Goal: Share content: Share content

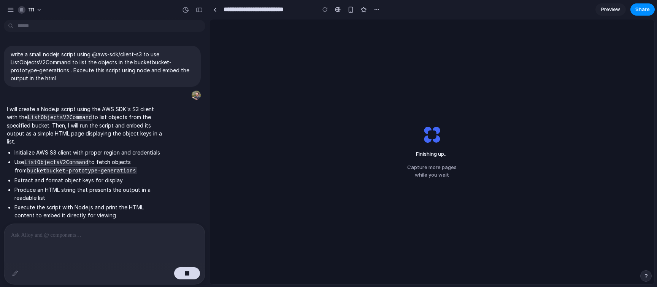
scroll to position [3407, 0]
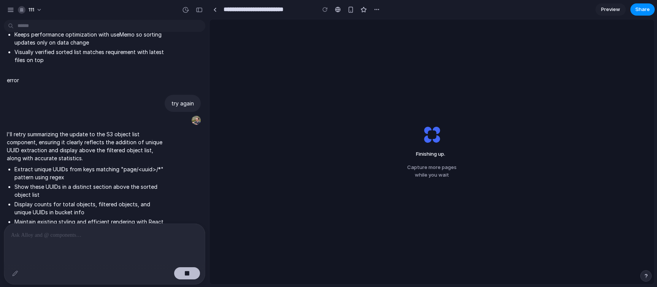
click at [189, 272] on div "button" at bounding box center [186, 272] width 5 height 5
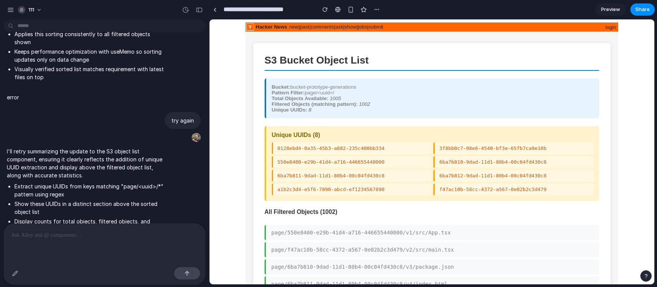
scroll to position [0, 0]
click at [260, 99] on div "S3 Bucket Object List Bucket: bucket-prototype-generations Pattern Filter: page…" at bounding box center [432, 256] width 358 height 427
click at [643, 11] on span "Share" at bounding box center [642, 10] width 14 height 8
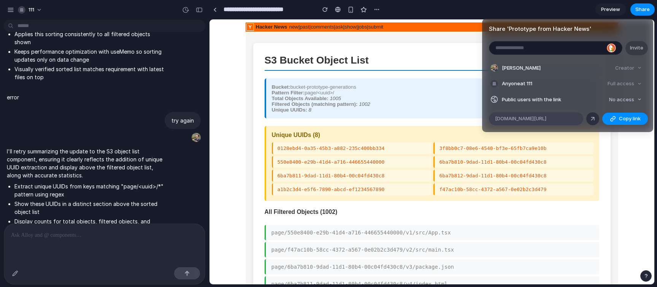
click at [577, 117] on div "[DOMAIN_NAME][URL]" at bounding box center [536, 118] width 94 height 13
